Goal: Task Accomplishment & Management: Manage account settings

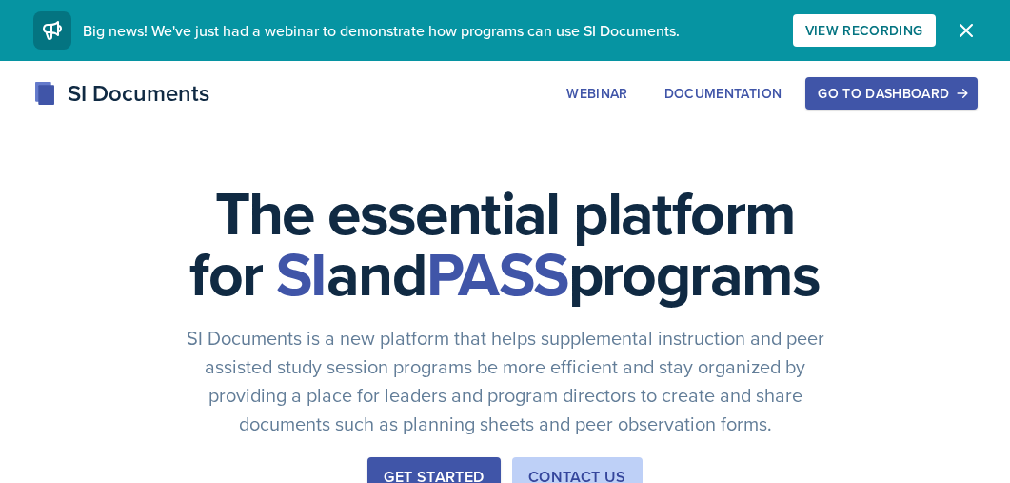
click at [897, 105] on button "Go to Dashboard" at bounding box center [891, 93] width 171 height 32
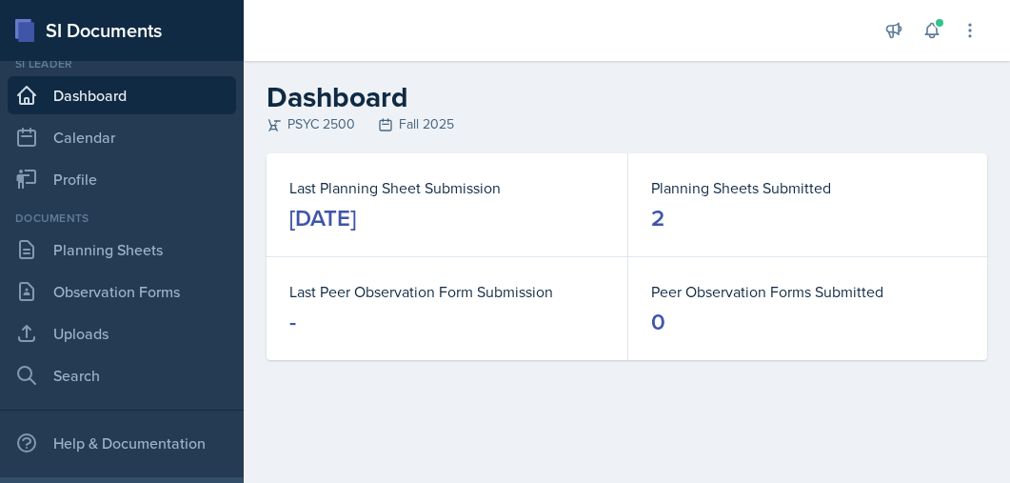
scroll to position [30, 0]
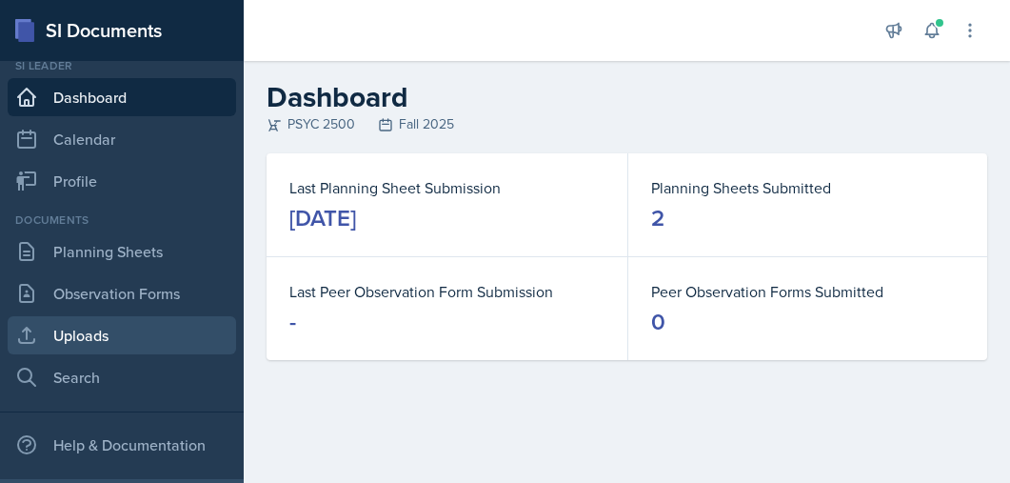
click at [71, 333] on link "Uploads" at bounding box center [122, 335] width 229 height 38
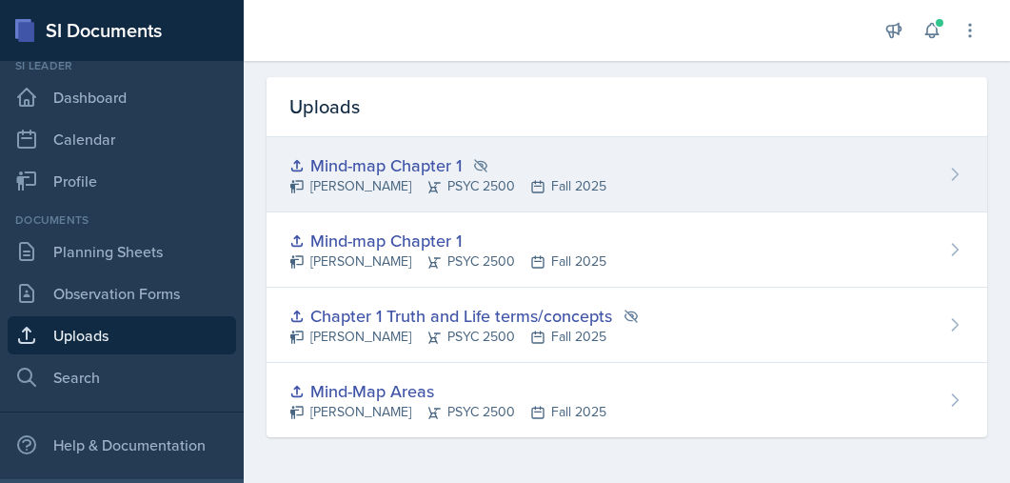
scroll to position [55, 0]
click at [884, 186] on div "Mind-map Chapter 1 [PERSON_NAME] PSYC 2500 Fall 2025" at bounding box center [627, 175] width 721 height 75
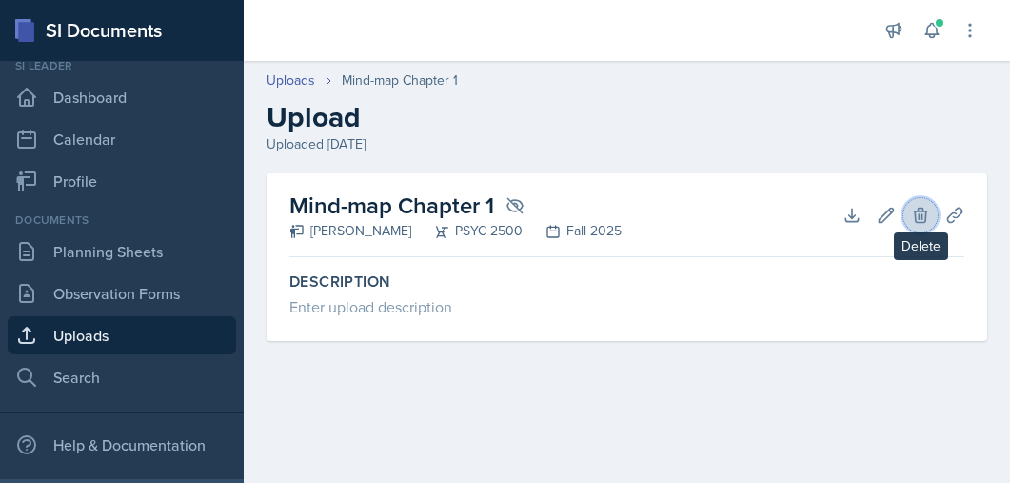
click at [914, 212] on icon at bounding box center [920, 215] width 19 height 19
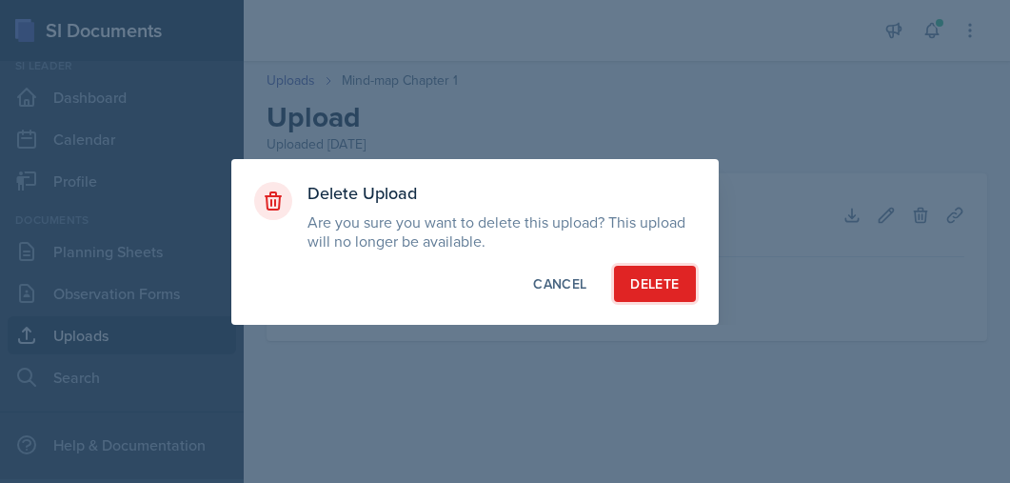
click at [640, 279] on div "Delete" at bounding box center [654, 283] width 49 height 19
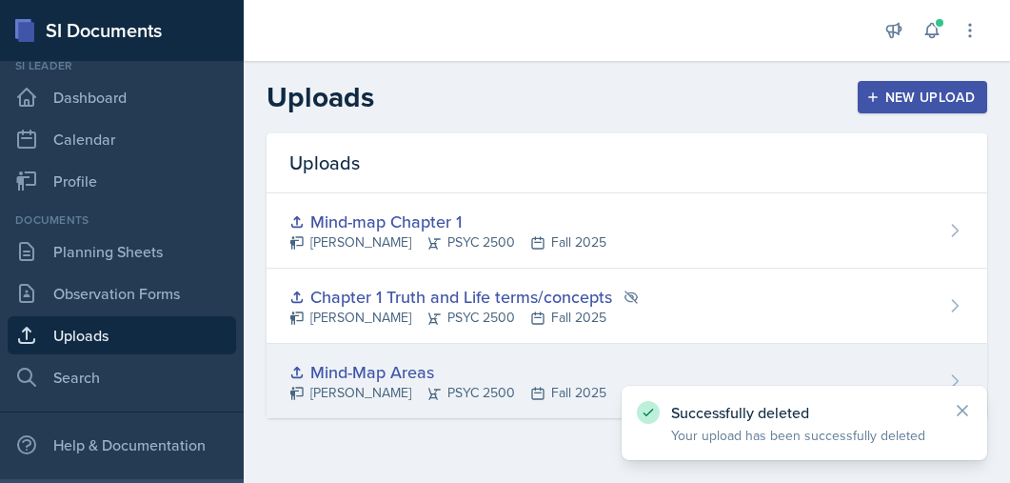
click at [954, 370] on div "Mind-Map Areas [PERSON_NAME] PSYC 2500 Fall 2025" at bounding box center [627, 381] width 721 height 74
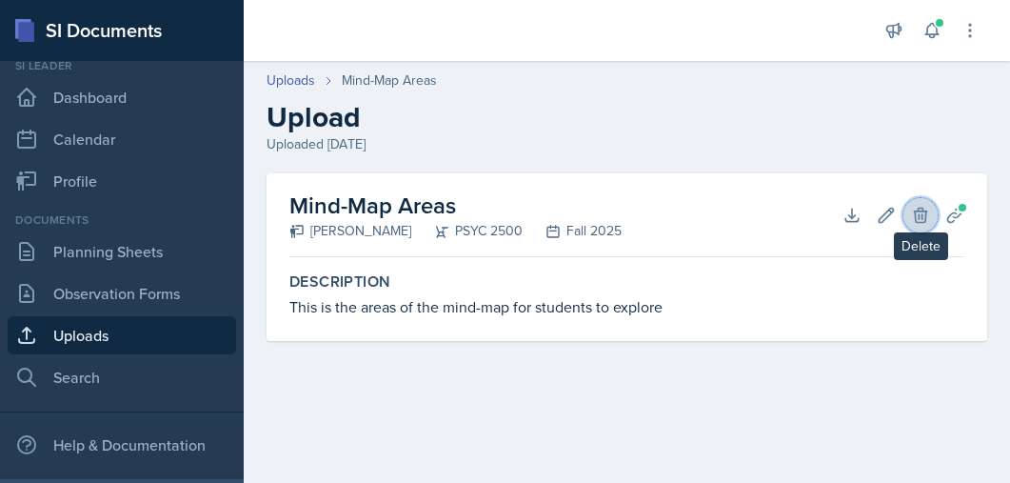
click at [920, 218] on icon at bounding box center [920, 215] width 12 height 14
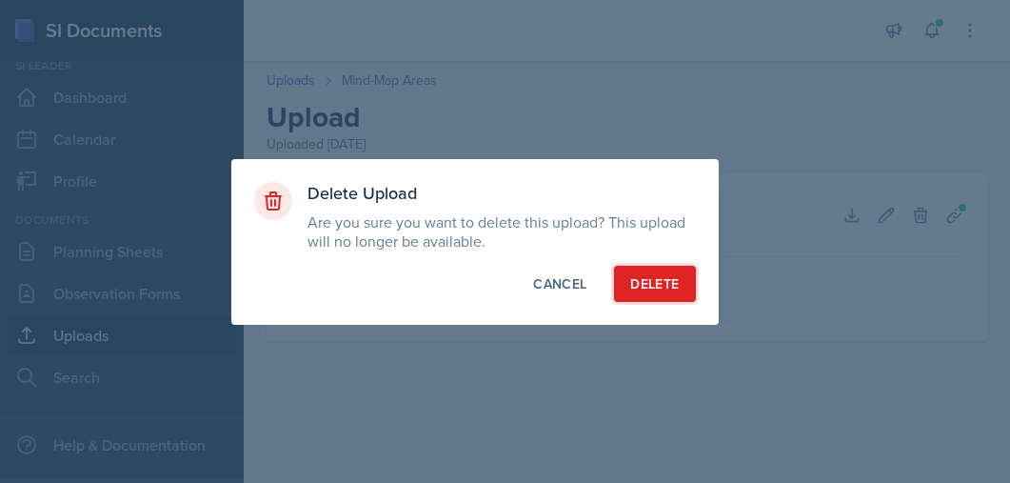
click at [640, 283] on div "Delete" at bounding box center [654, 283] width 49 height 19
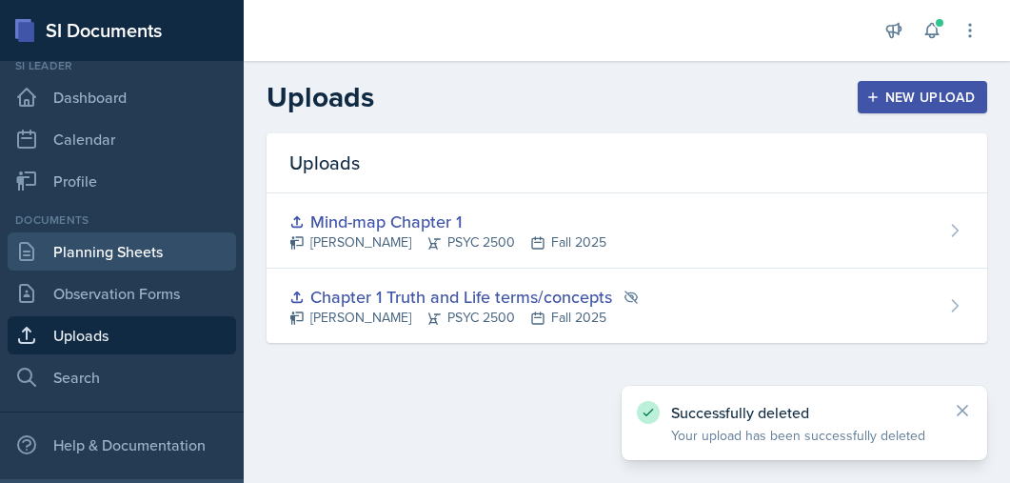
click at [110, 254] on link "Planning Sheets" at bounding box center [122, 251] width 229 height 38
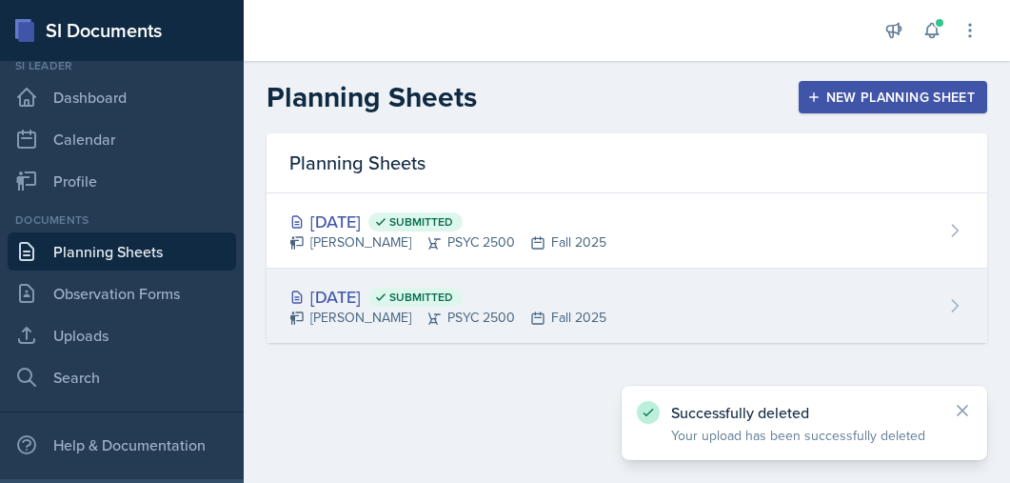
click at [453, 298] on span "Submitted" at bounding box center [422, 297] width 64 height 15
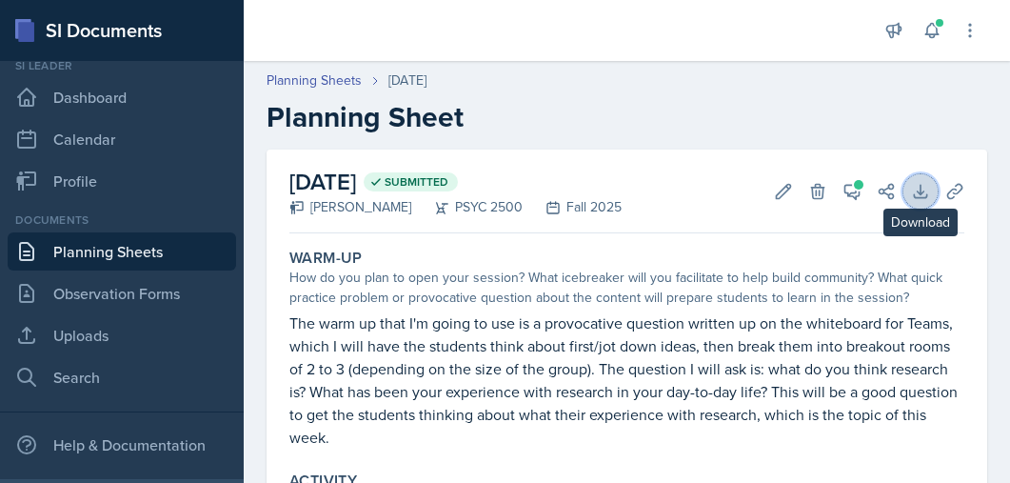
click at [921, 190] on icon at bounding box center [920, 191] width 12 height 12
click at [953, 192] on icon at bounding box center [955, 191] width 14 height 14
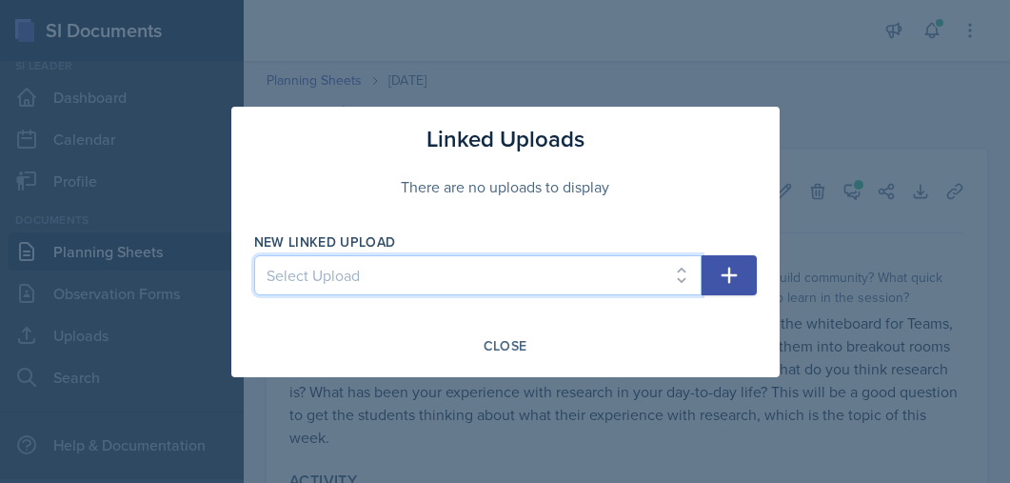
click option "Chapter 1 Truth and Life terms/concepts" at bounding box center [0, 0] width 0 height 0
select select "ebdfe767-6622-499a-80a9-876984d56b8a"
click option "Mind-map Chapter 1" at bounding box center [0, 0] width 0 height 0
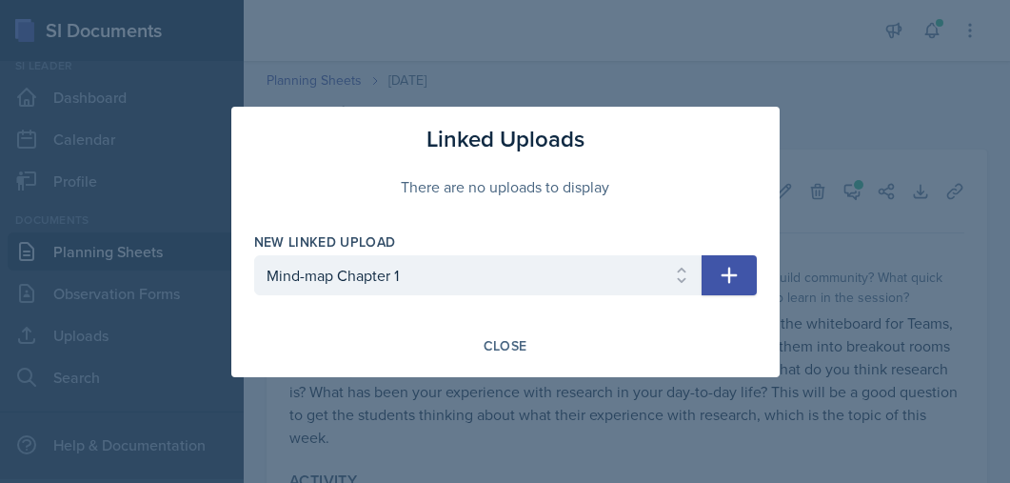
click at [729, 275] on icon "button" at bounding box center [729, 275] width 16 height 16
select select
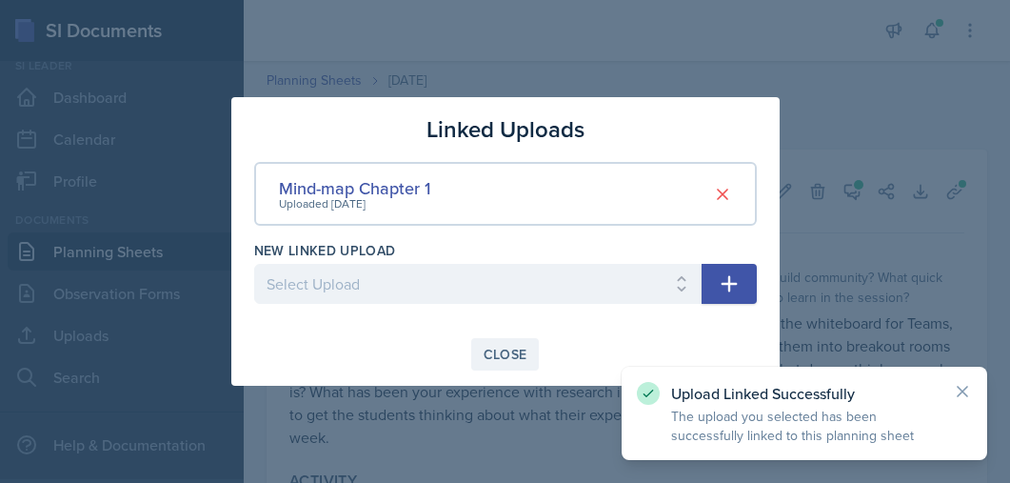
click at [505, 350] on div "Close" at bounding box center [506, 354] width 44 height 15
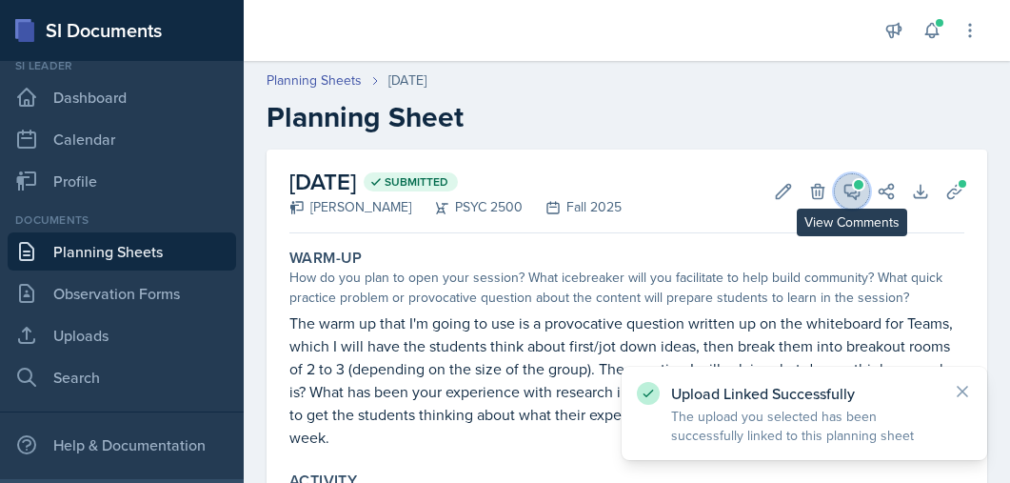
click at [856, 186] on span at bounding box center [859, 185] width 10 height 10
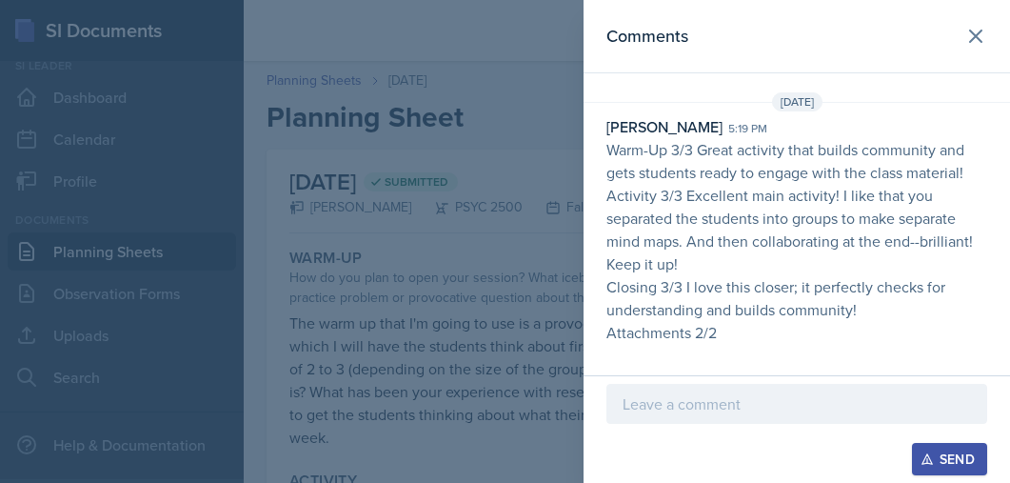
scroll to position [10, 0]
click at [668, 396] on p at bounding box center [797, 403] width 349 height 23
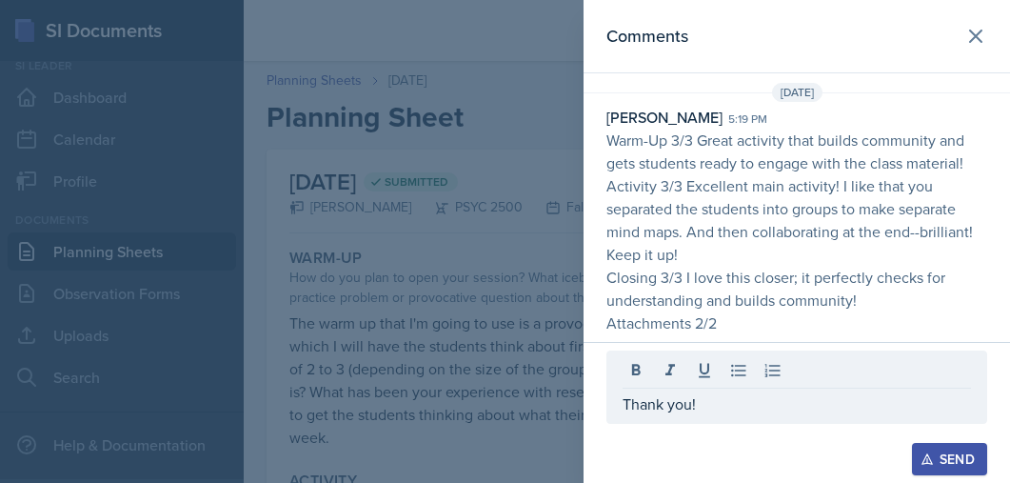
click at [938, 452] on div "Send" at bounding box center [950, 458] width 50 height 15
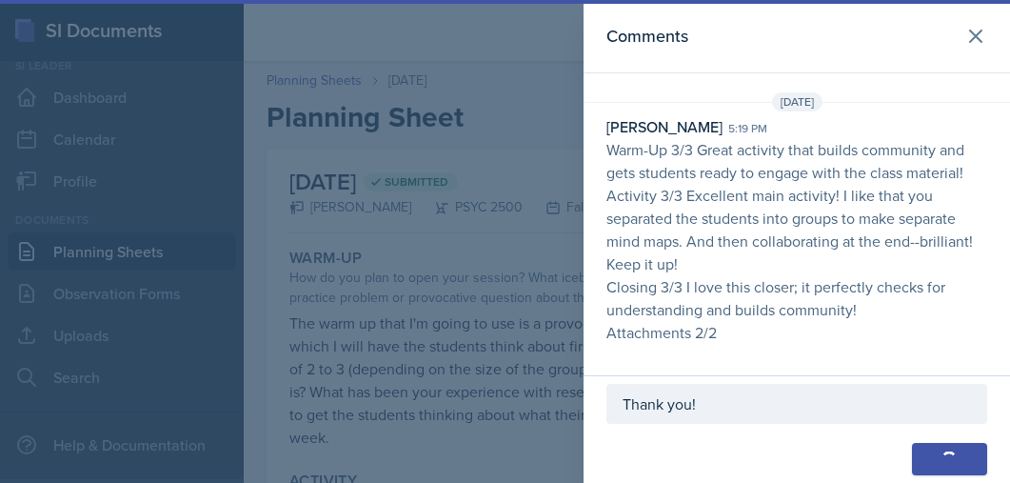
scroll to position [33, 0]
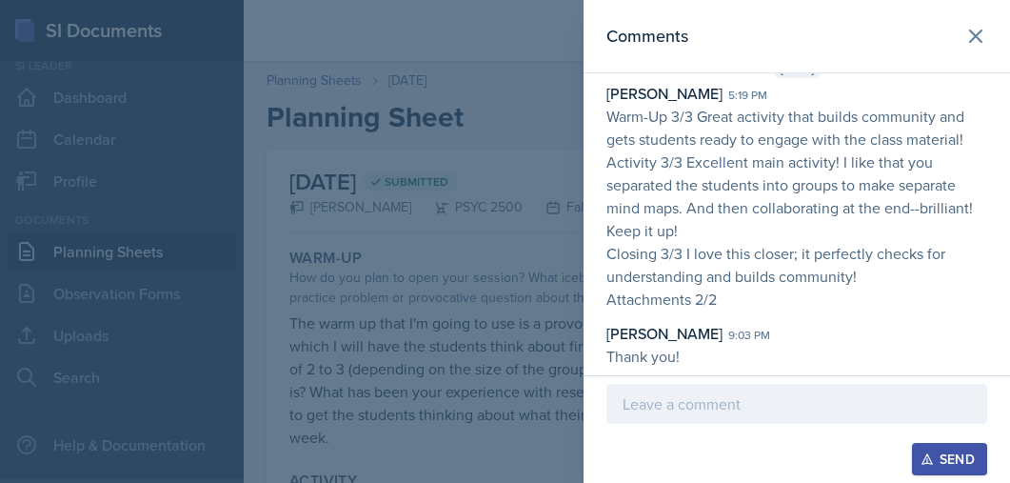
click at [547, 286] on div at bounding box center [505, 241] width 1010 height 483
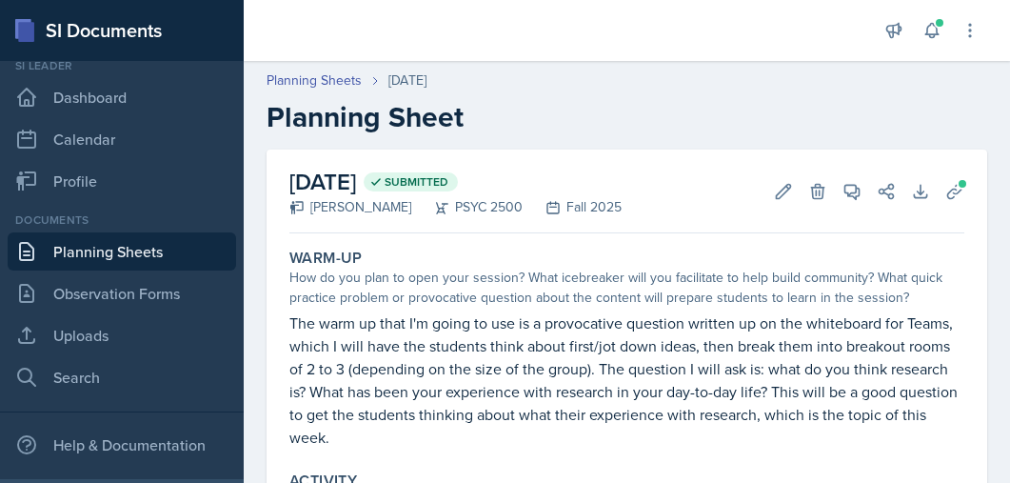
click at [93, 255] on link "Planning Sheets" at bounding box center [122, 251] width 229 height 38
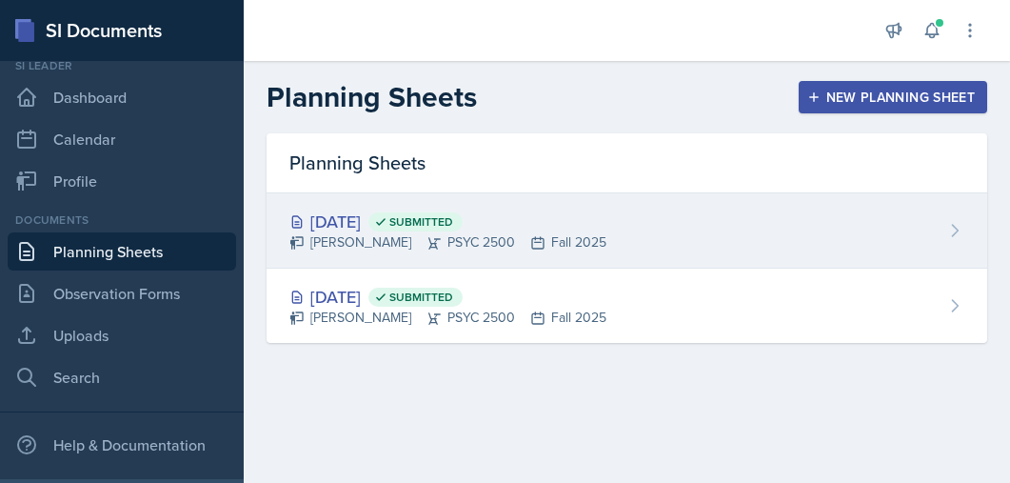
click at [453, 224] on span "Submitted" at bounding box center [422, 221] width 64 height 15
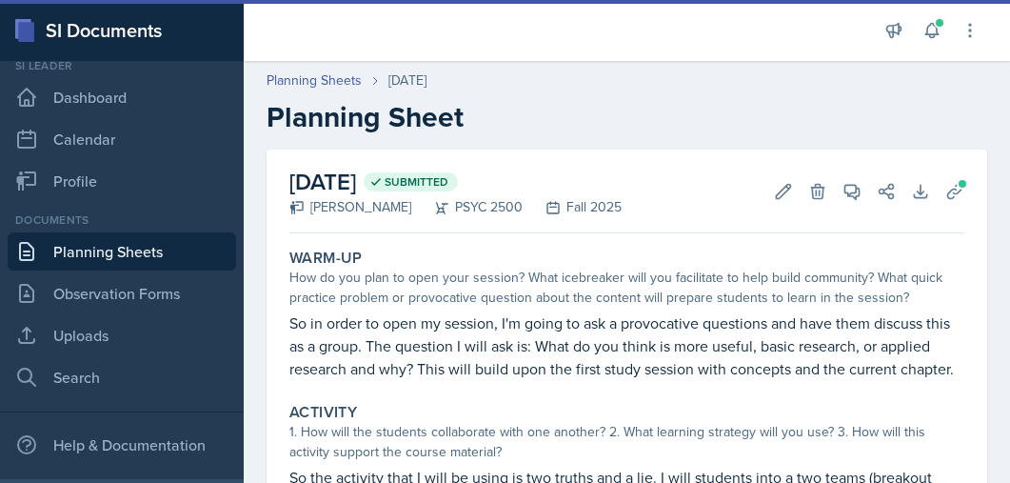
scroll to position [10, 0]
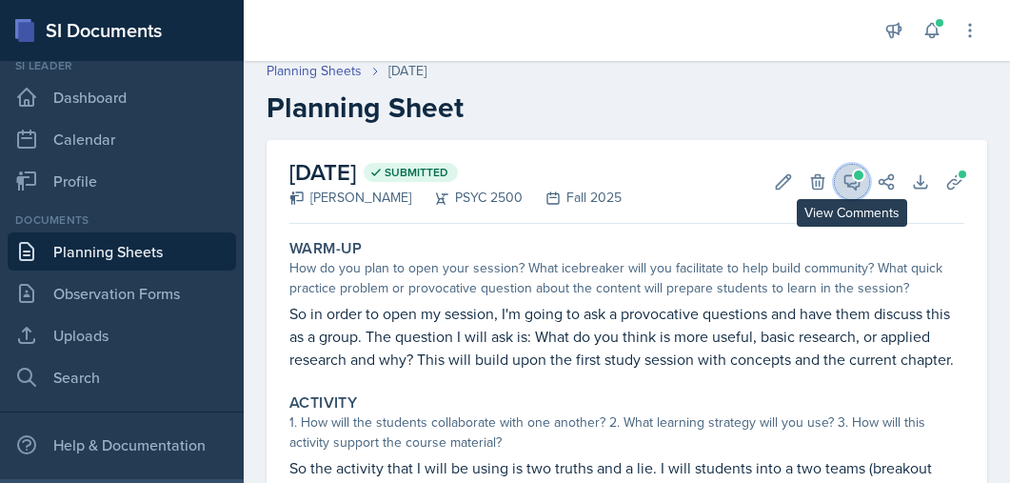
click at [856, 182] on icon at bounding box center [853, 182] width 14 height 14
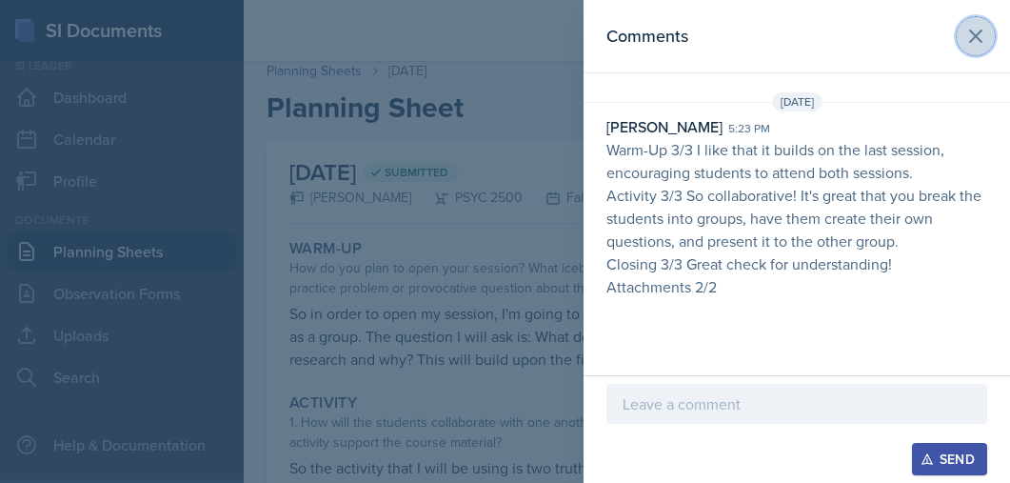
click at [979, 35] on icon at bounding box center [976, 36] width 23 height 23
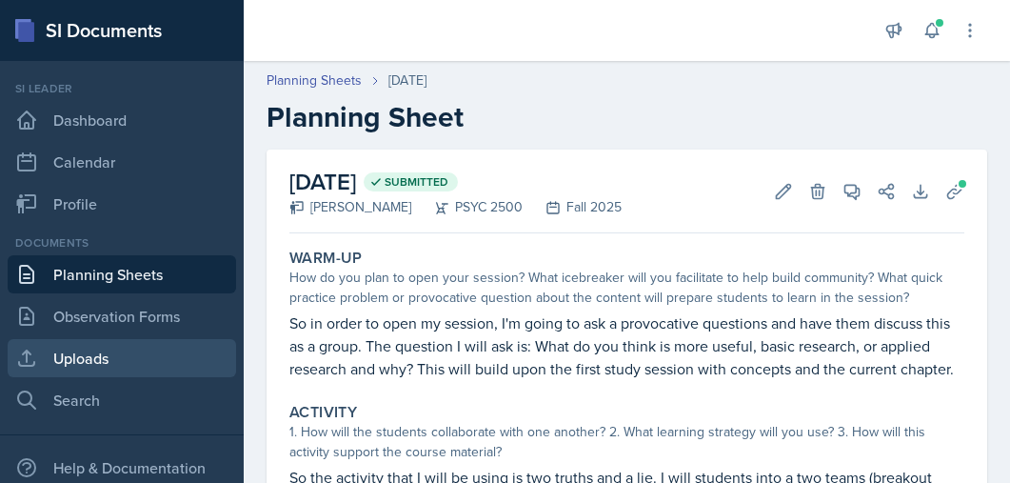
scroll to position [0, 0]
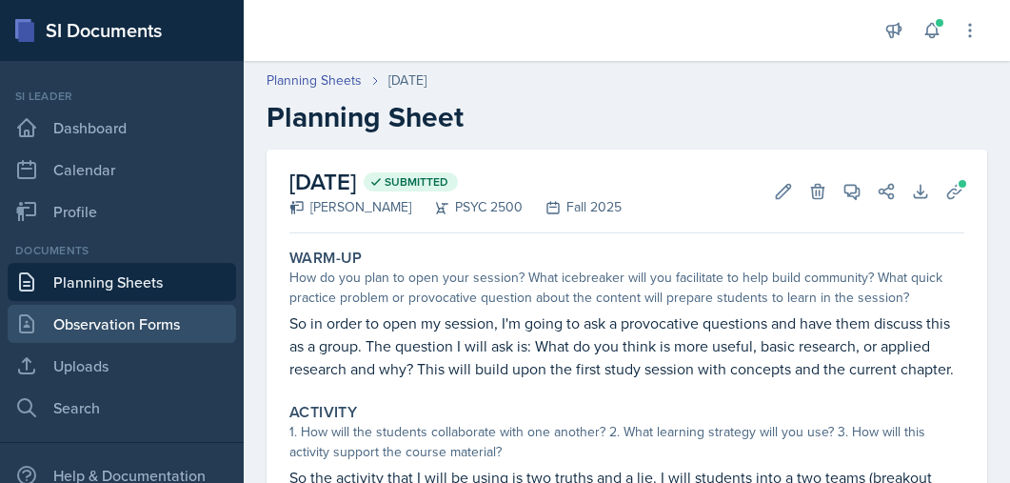
click at [83, 332] on link "Observation Forms" at bounding box center [122, 324] width 229 height 38
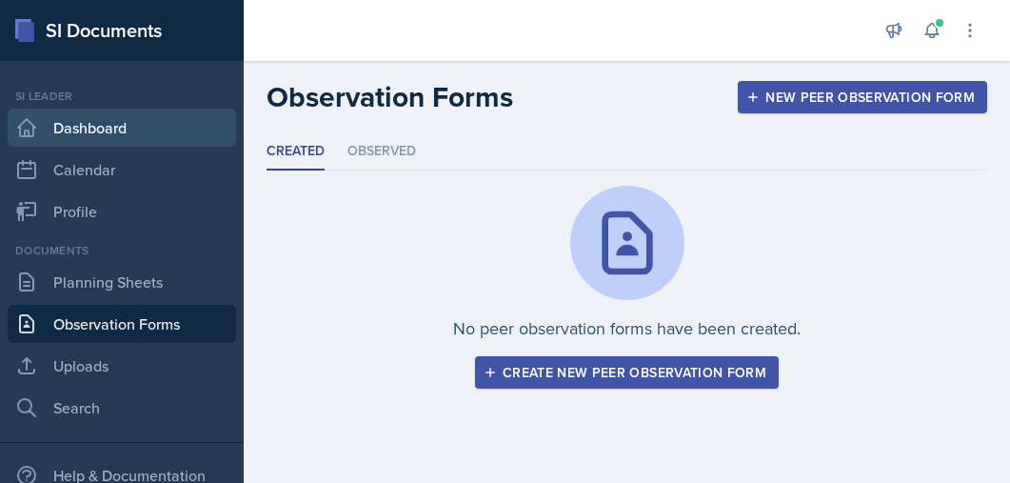
click at [69, 139] on link "Dashboard" at bounding box center [122, 128] width 229 height 38
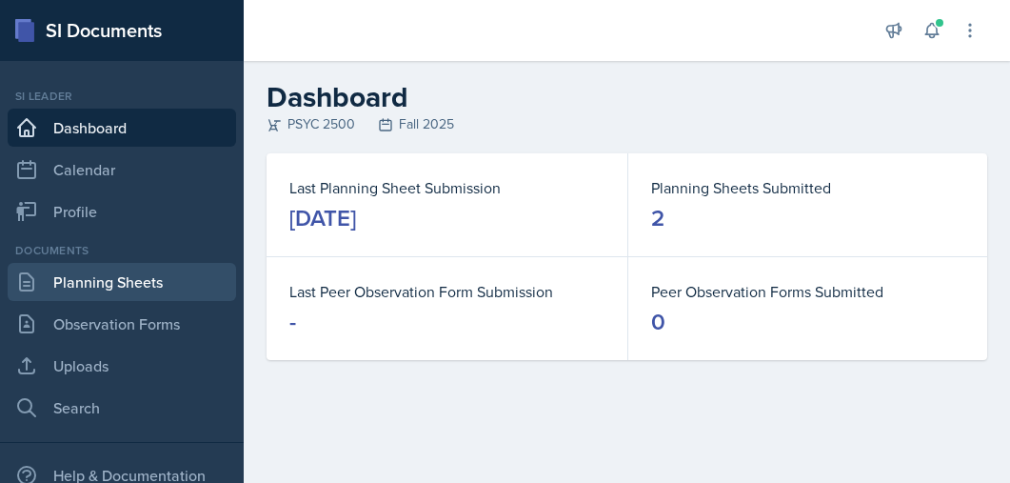
click at [117, 286] on link "Planning Sheets" at bounding box center [122, 282] width 229 height 38
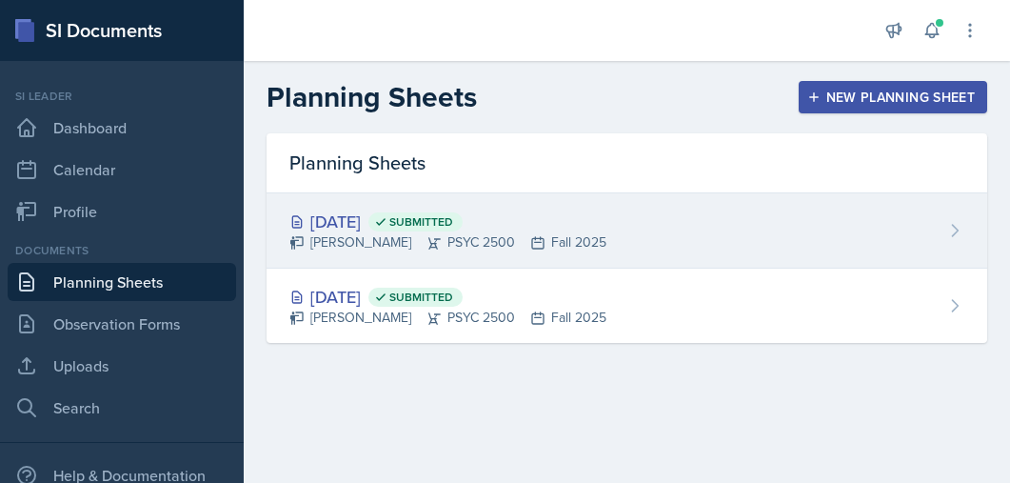
click at [495, 237] on div "[PERSON_NAME] PSYC 2500 Fall 2025" at bounding box center [448, 242] width 317 height 20
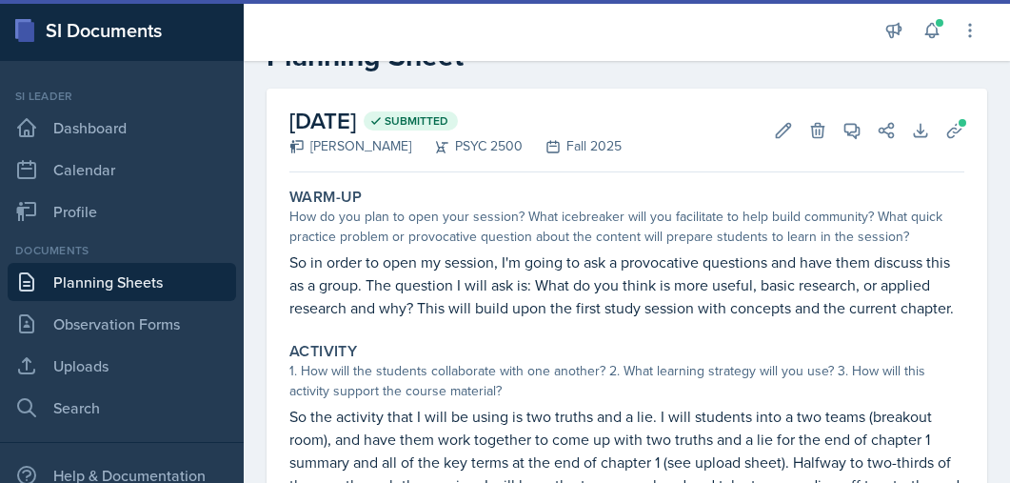
scroll to position [63, 0]
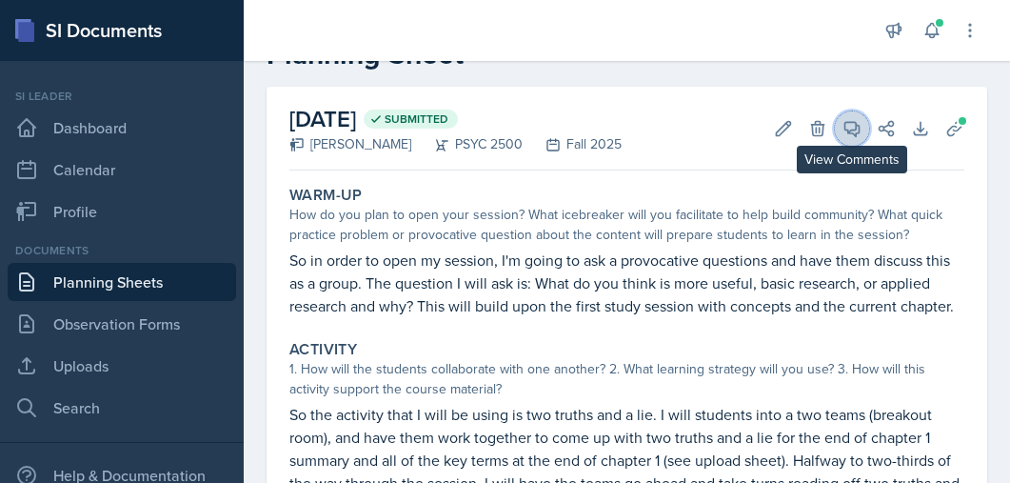
click at [845, 133] on icon at bounding box center [852, 128] width 19 height 19
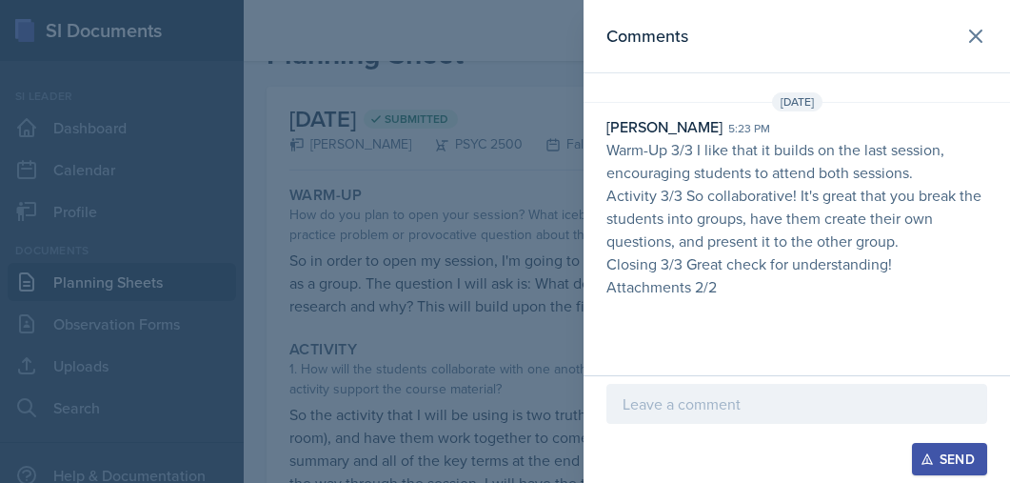
click at [740, 395] on p at bounding box center [797, 403] width 349 height 23
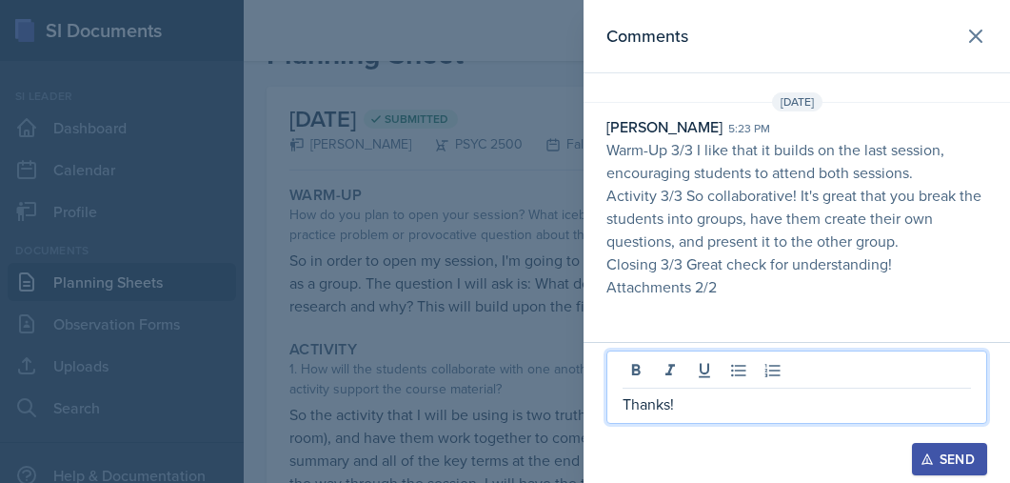
click at [964, 453] on div "Send" at bounding box center [950, 458] width 50 height 15
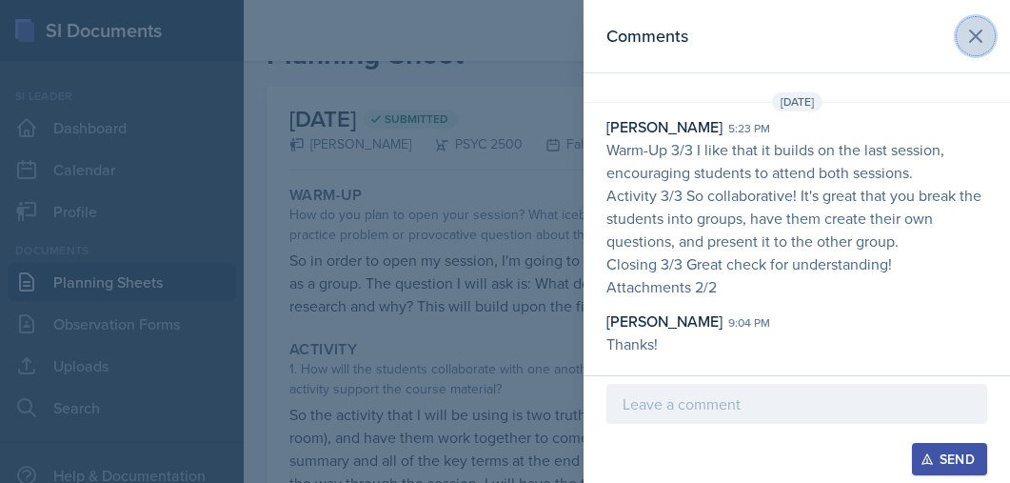
click at [980, 39] on icon at bounding box center [975, 35] width 11 height 11
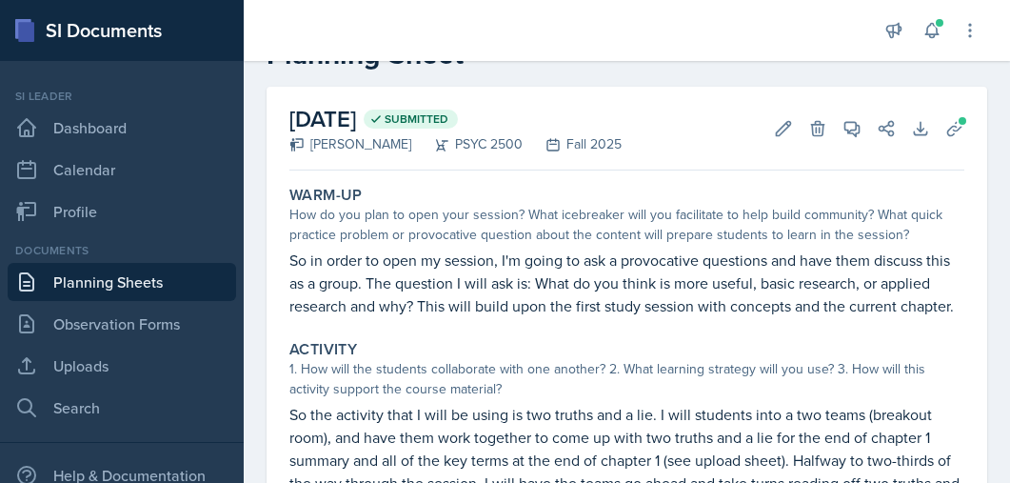
scroll to position [0, 0]
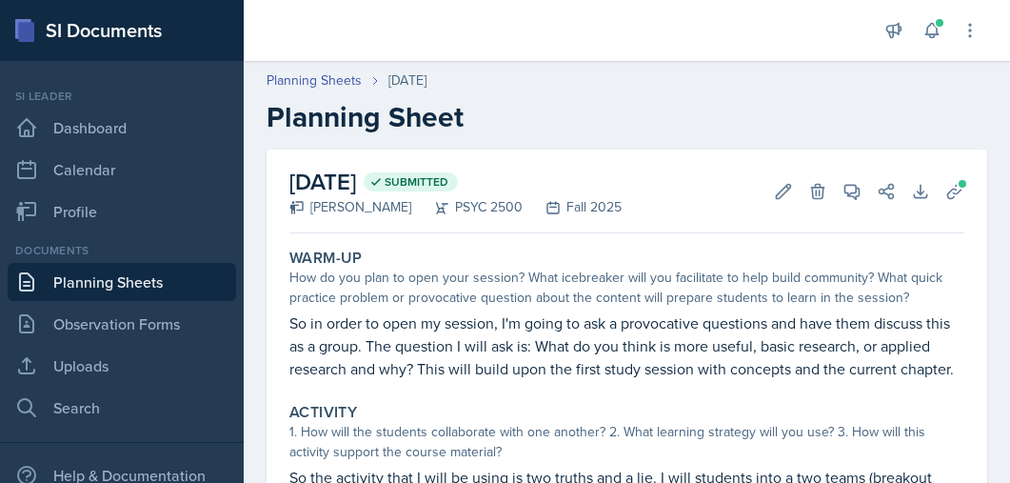
click at [149, 20] on div "SI Documents" at bounding box center [122, 30] width 244 height 61
drag, startPoint x: 69, startPoint y: 23, endPoint x: 42, endPoint y: 32, distance: 28.3
click at [69, 24] on div "SI Documents" at bounding box center [122, 30] width 244 height 61
click at [30, 37] on rect at bounding box center [26, 32] width 16 height 20
